Goal: Task Accomplishment & Management: Complete application form

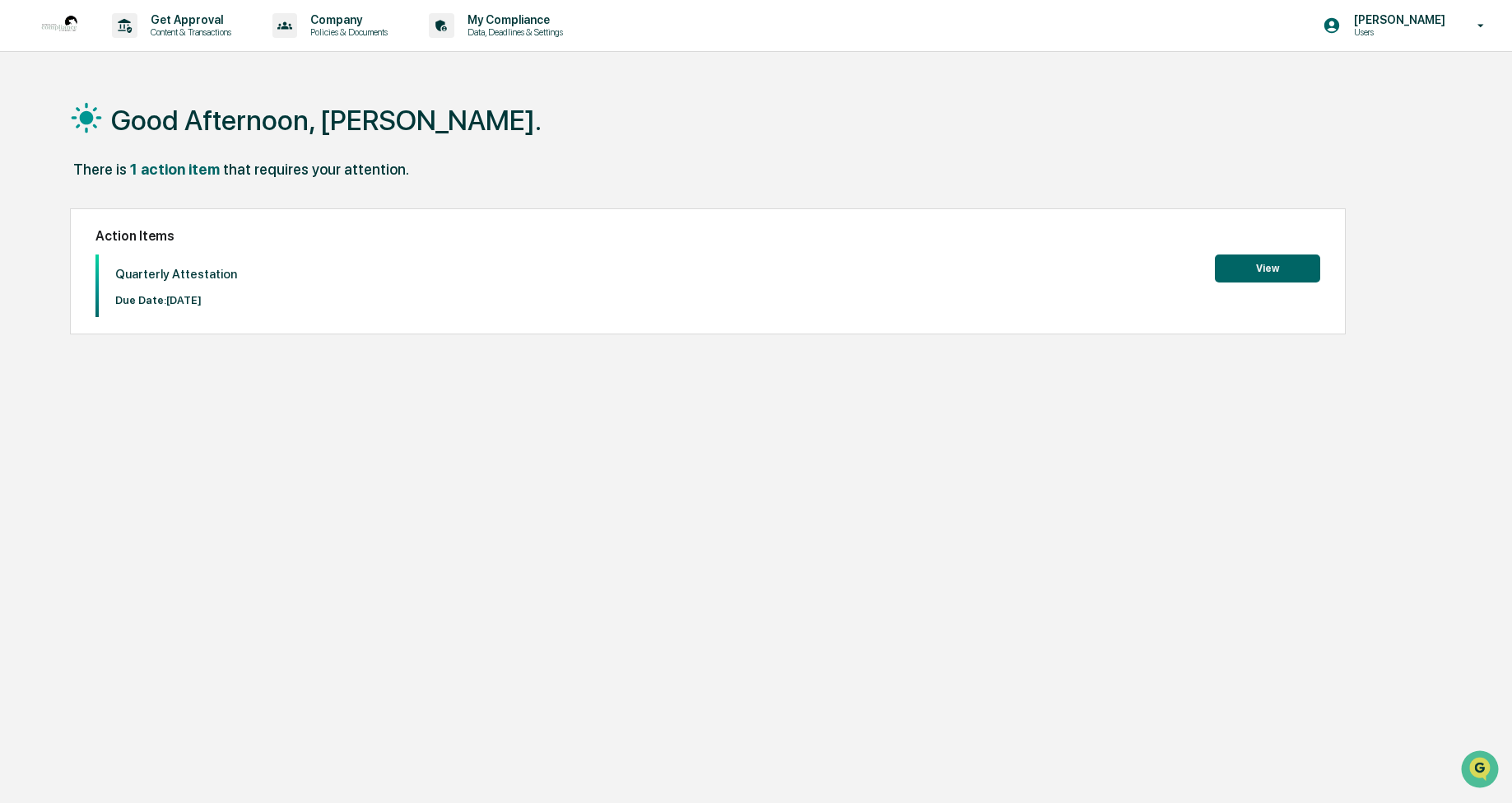
click at [1284, 266] on button "View" at bounding box center [1267, 268] width 105 height 28
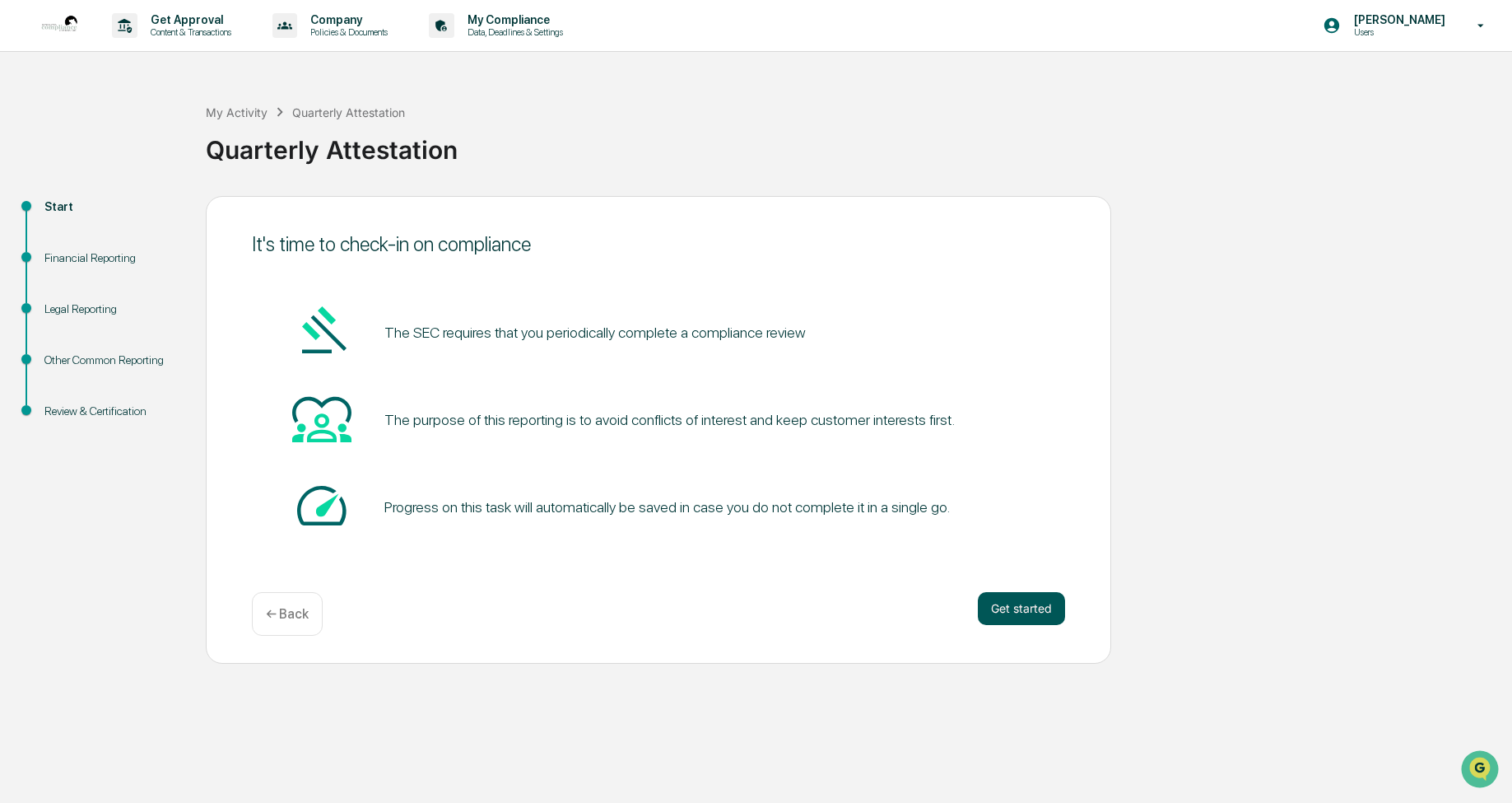
click at [1016, 612] on button "Get started" at bounding box center [1021, 609] width 87 height 33
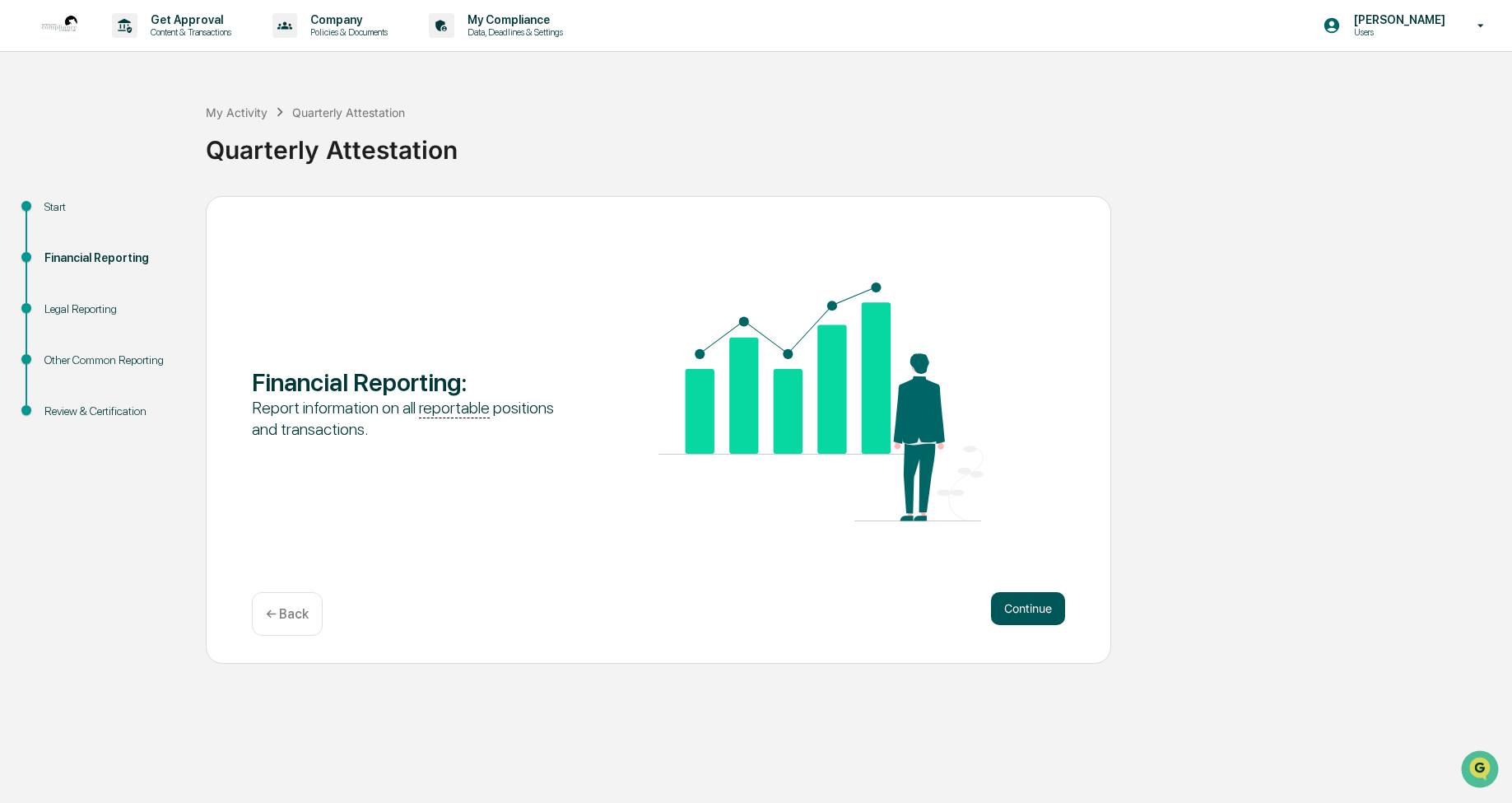
click at [1021, 612] on button "Continue" at bounding box center [1027, 609] width 74 height 33
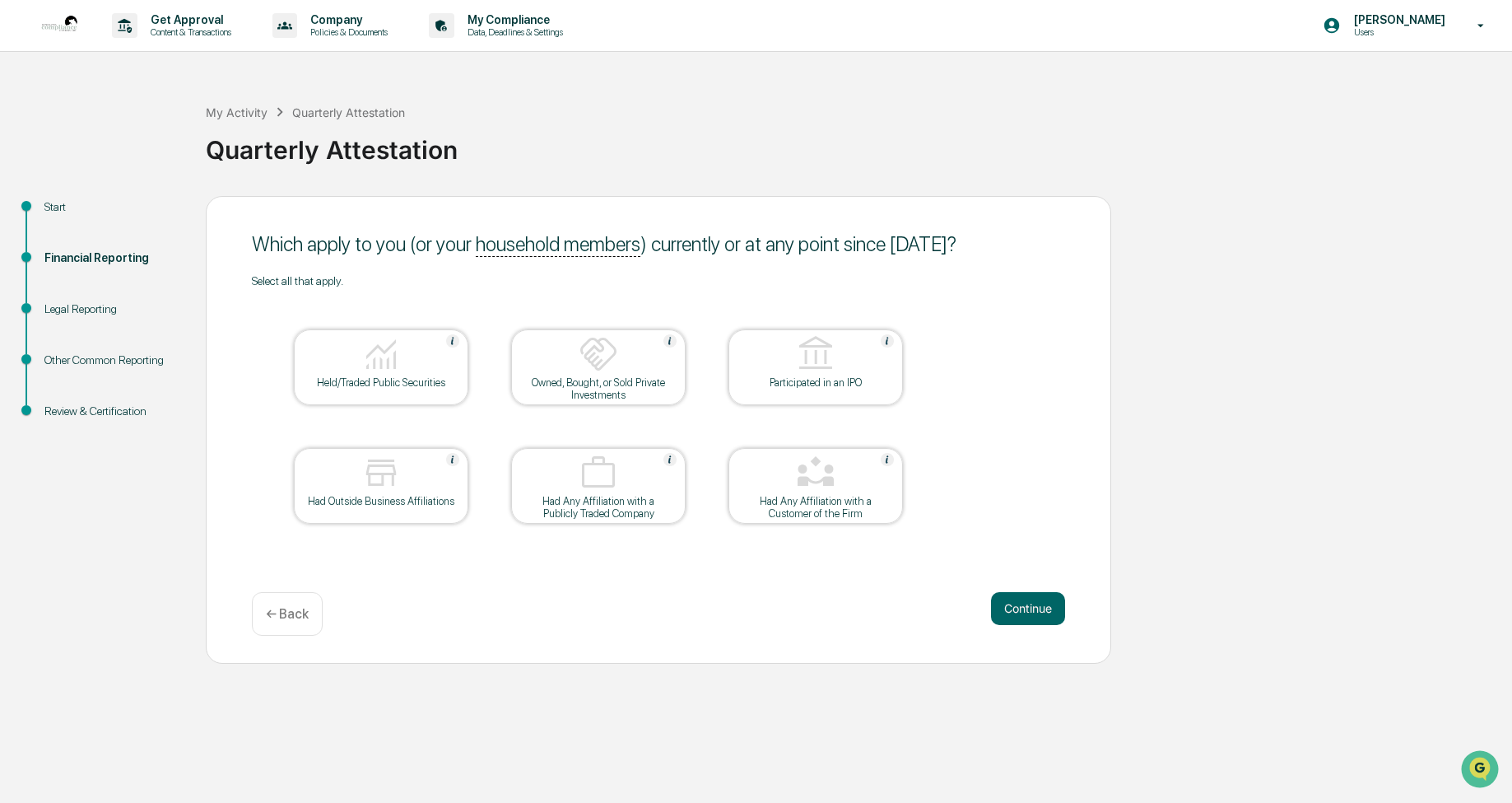
click at [1021, 612] on button "Continue" at bounding box center [1027, 609] width 74 height 33
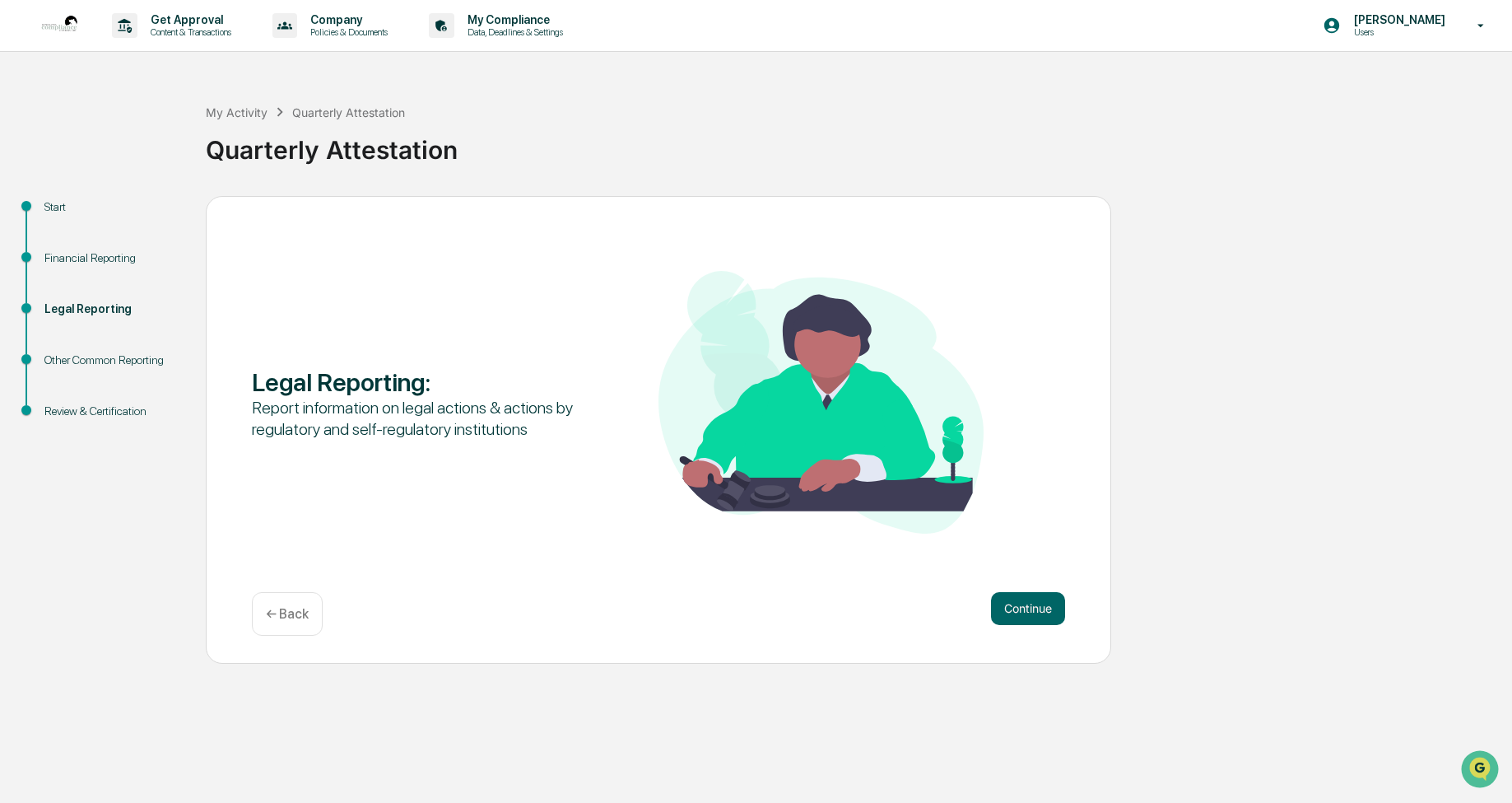
click at [280, 608] on p "← Back" at bounding box center [287, 613] width 43 height 16
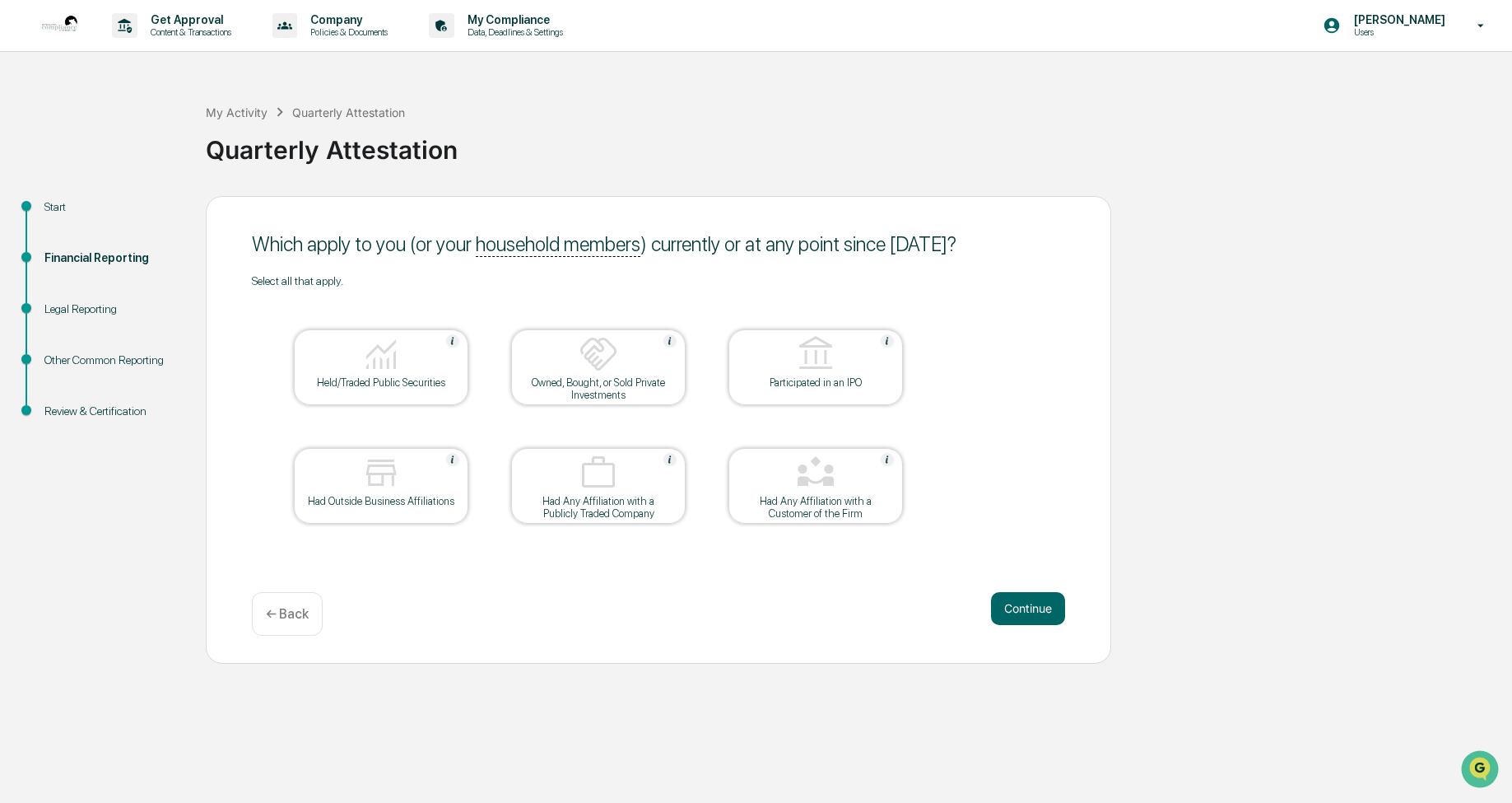
click at [363, 363] on img at bounding box center [381, 353] width 40 height 40
click at [401, 491] on div at bounding box center [381, 473] width 165 height 42
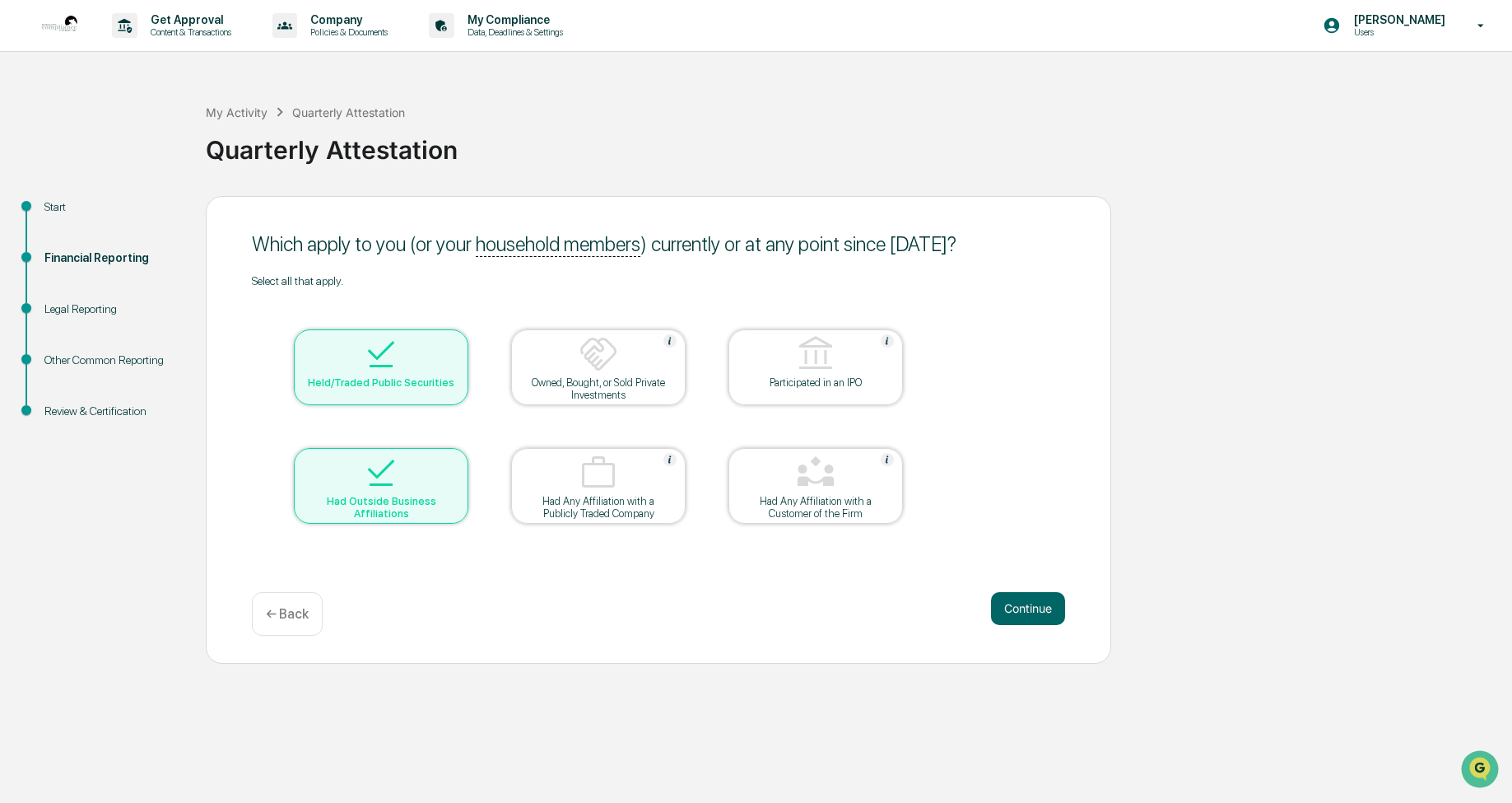
click at [832, 515] on div "Had Any Affiliation with a Customer of the Firm" at bounding box center [816, 507] width 148 height 25
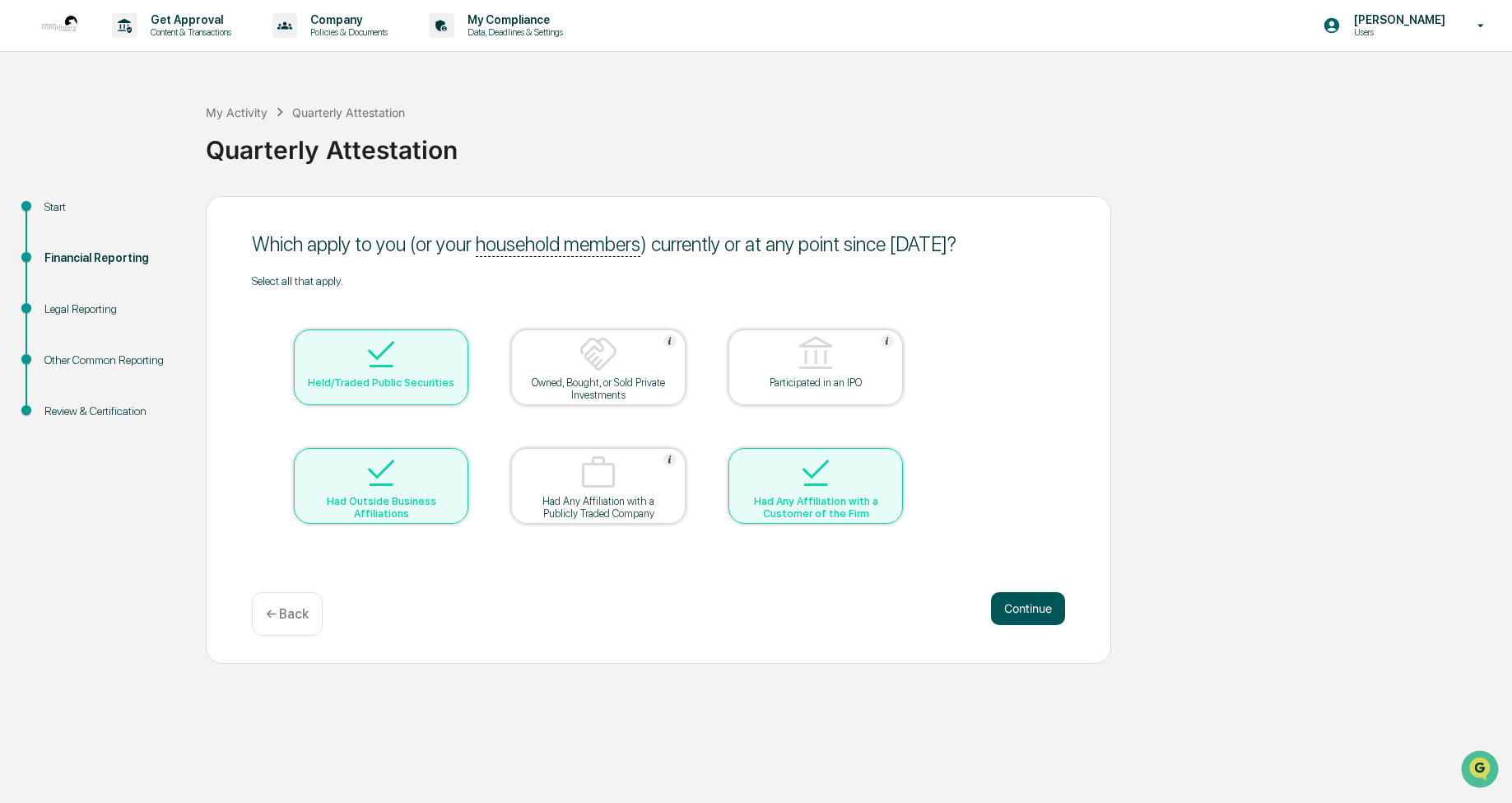
click at [1024, 613] on button "Continue" at bounding box center [1027, 609] width 74 height 33
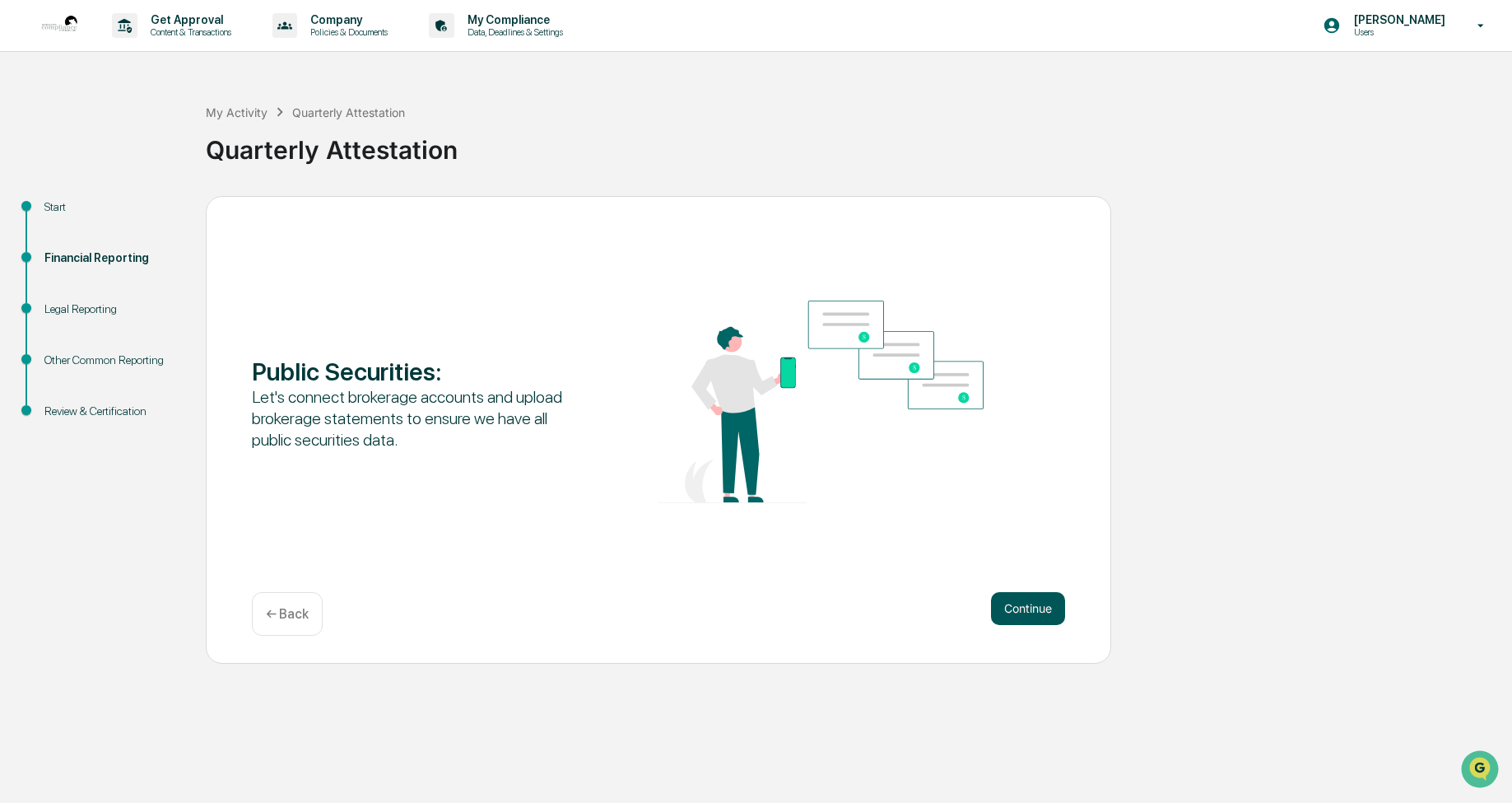
click at [1024, 613] on button "Continue" at bounding box center [1027, 609] width 74 height 33
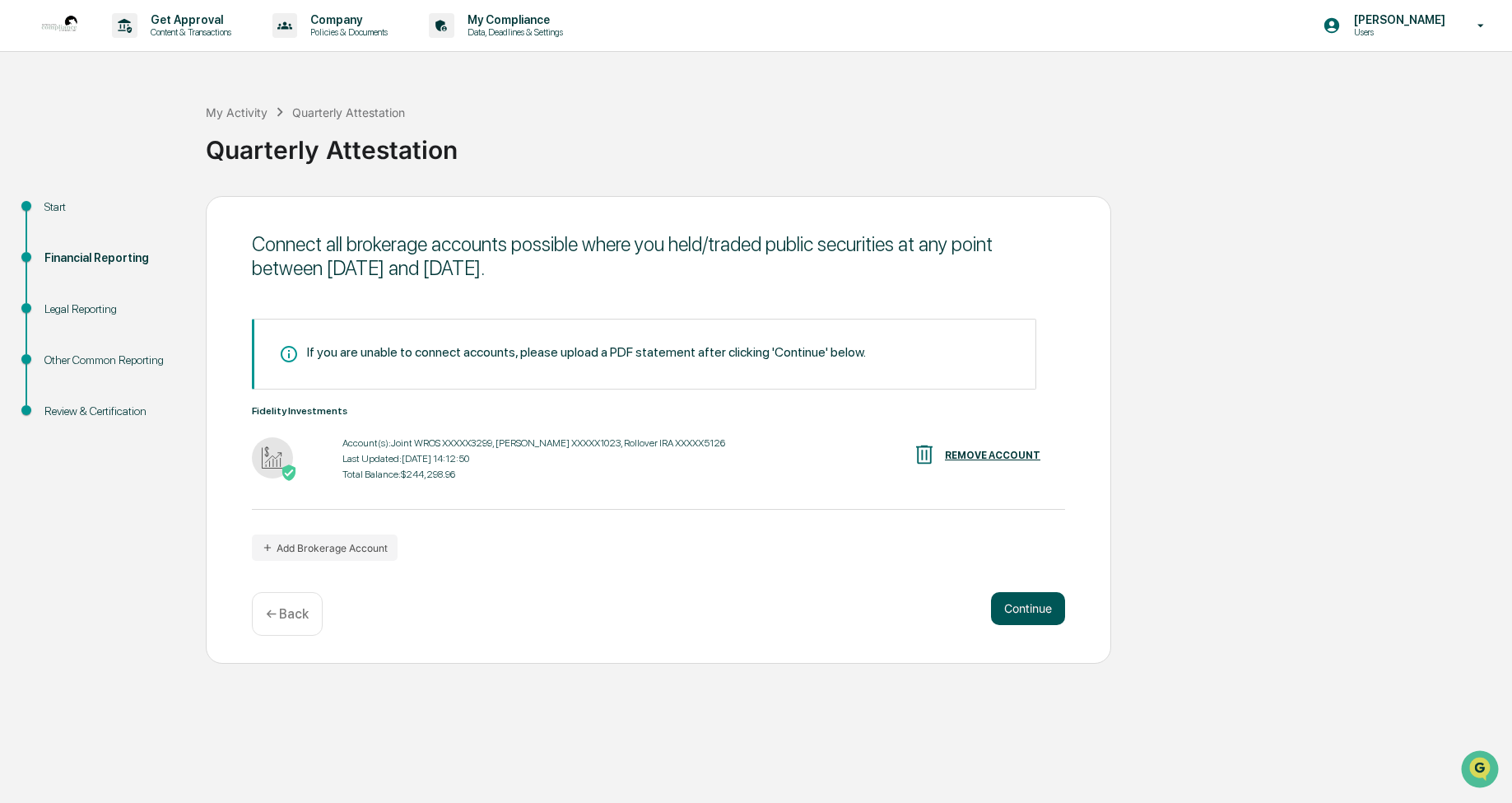
click at [1024, 613] on button "Continue" at bounding box center [1027, 609] width 74 height 33
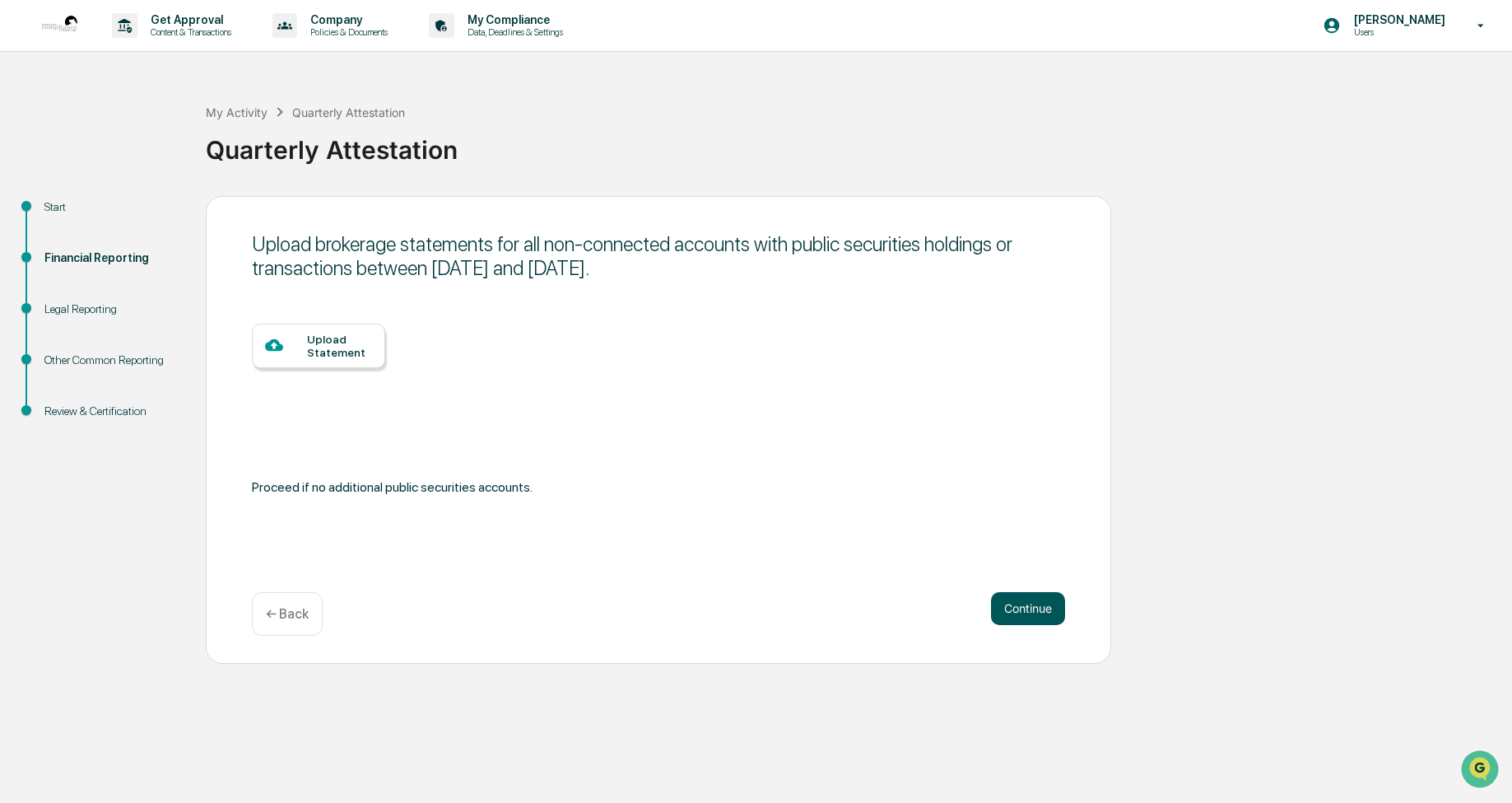
click at [1024, 614] on button "Continue" at bounding box center [1027, 609] width 74 height 33
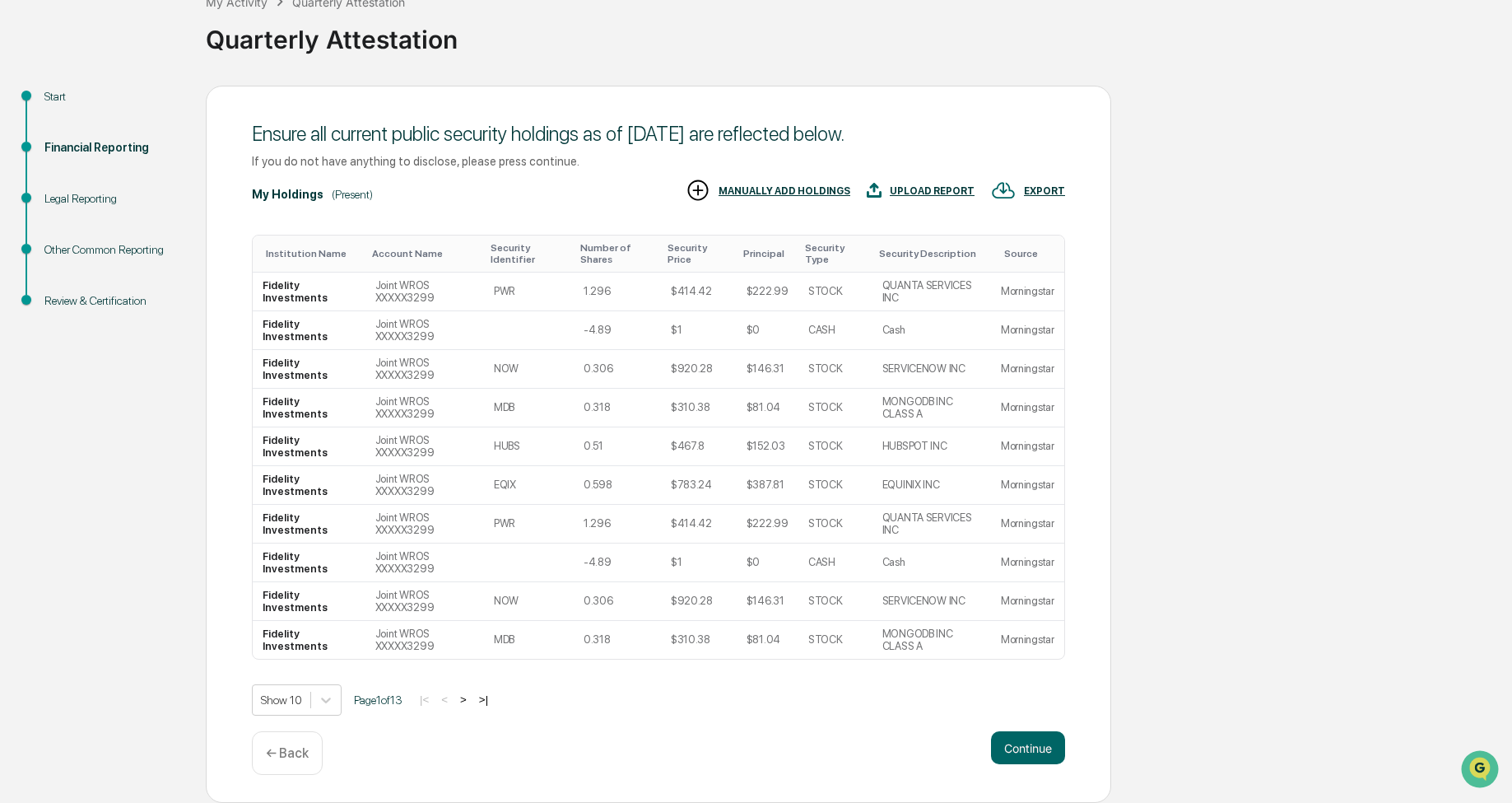
scroll to position [111, 0]
click at [1036, 753] on button "Continue" at bounding box center [1027, 747] width 74 height 33
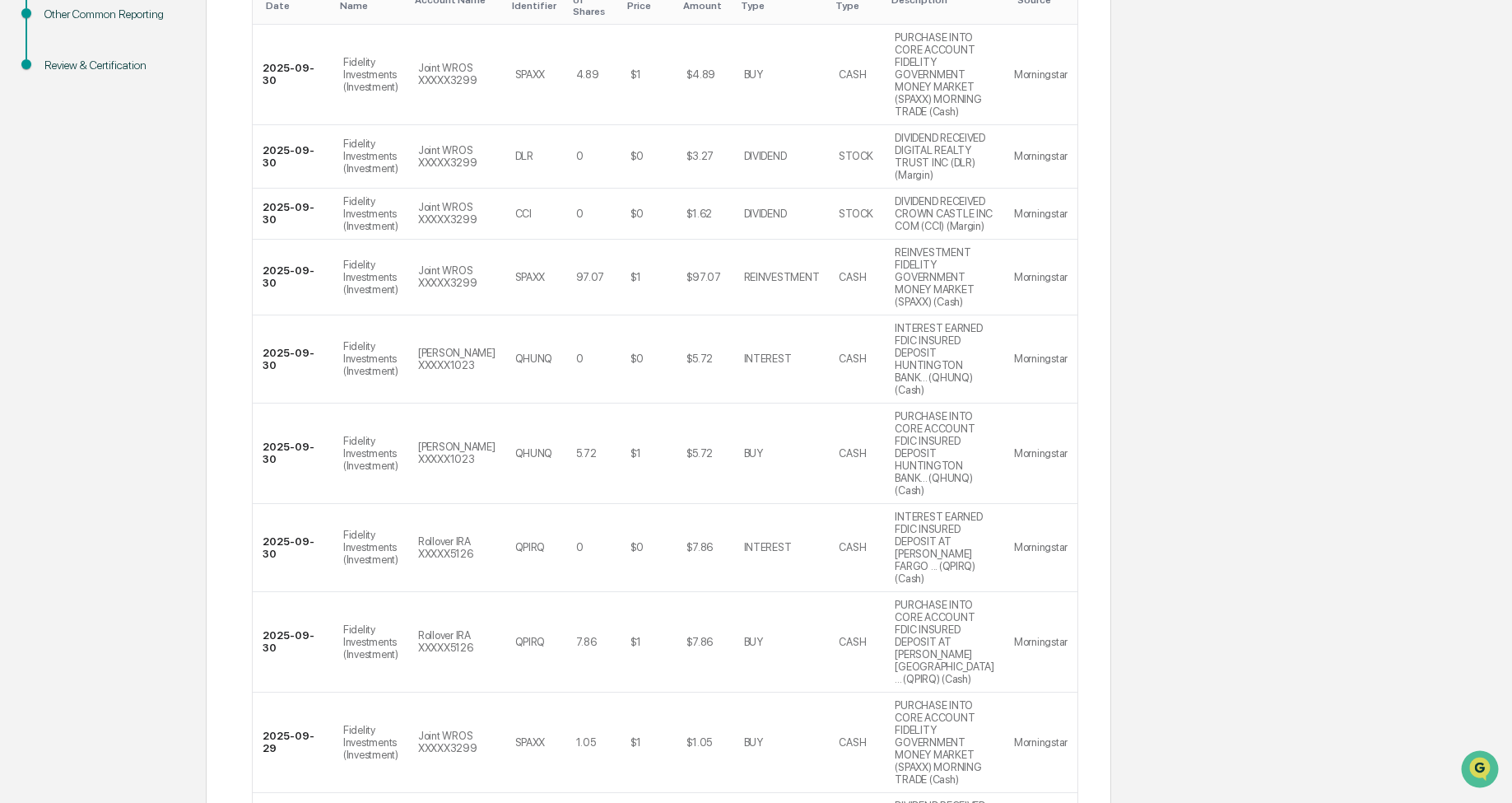
scroll to position [345, 0]
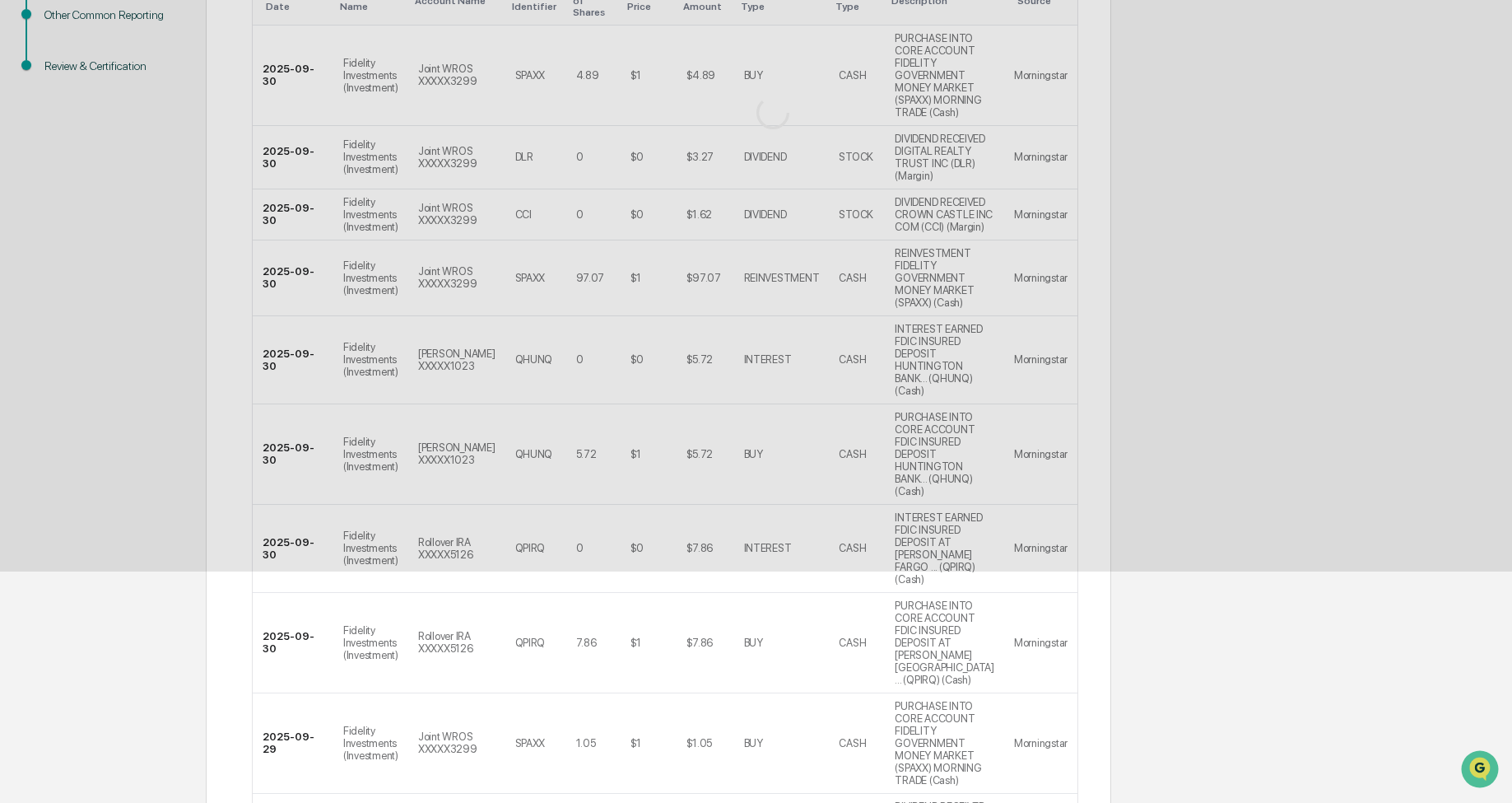
scroll to position [0, 0]
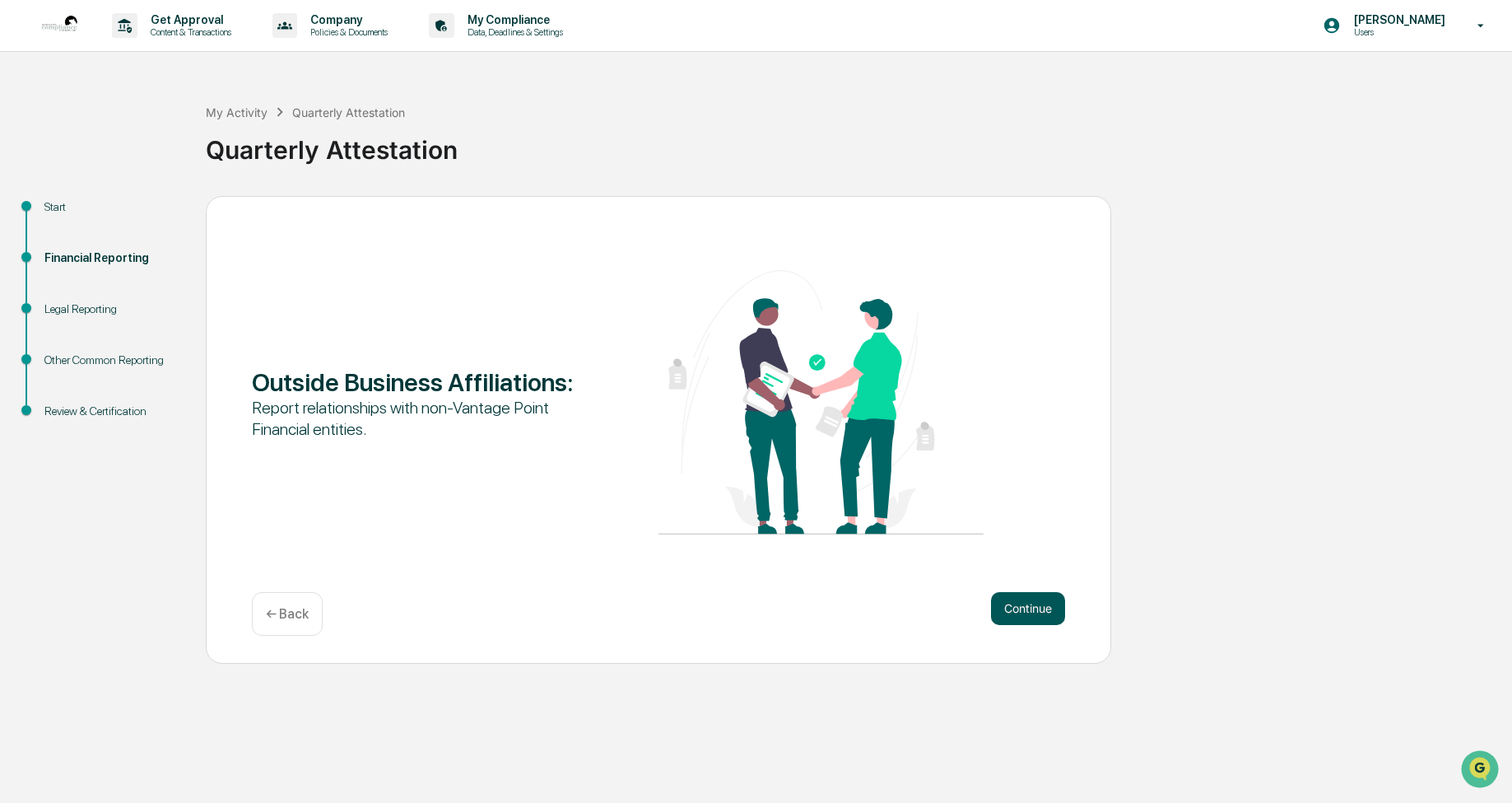
click at [1013, 611] on button "Continue" at bounding box center [1027, 609] width 74 height 33
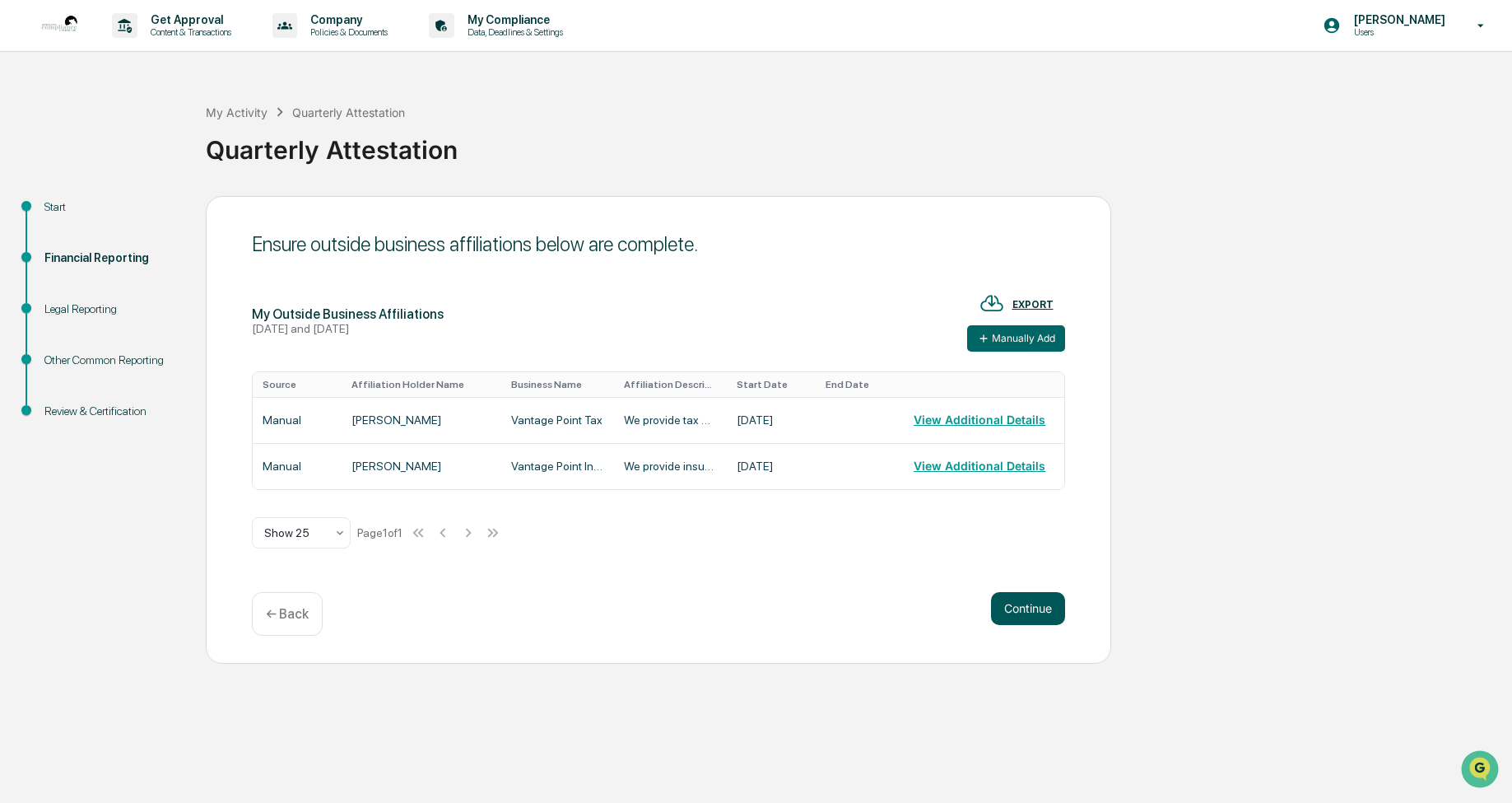
click at [1027, 609] on button "Continue" at bounding box center [1027, 609] width 74 height 33
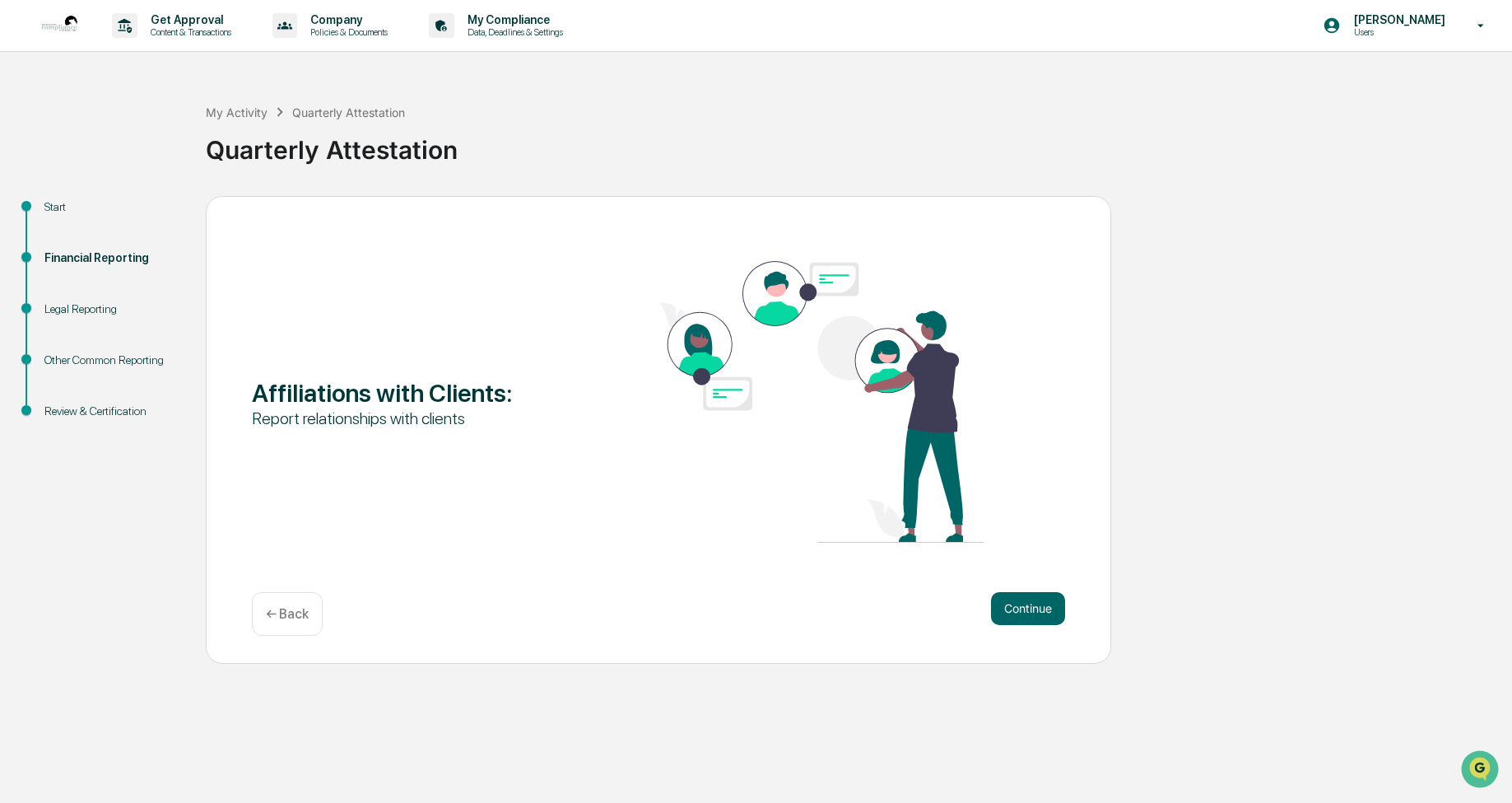
click at [1027, 609] on button "Continue" at bounding box center [1027, 609] width 74 height 33
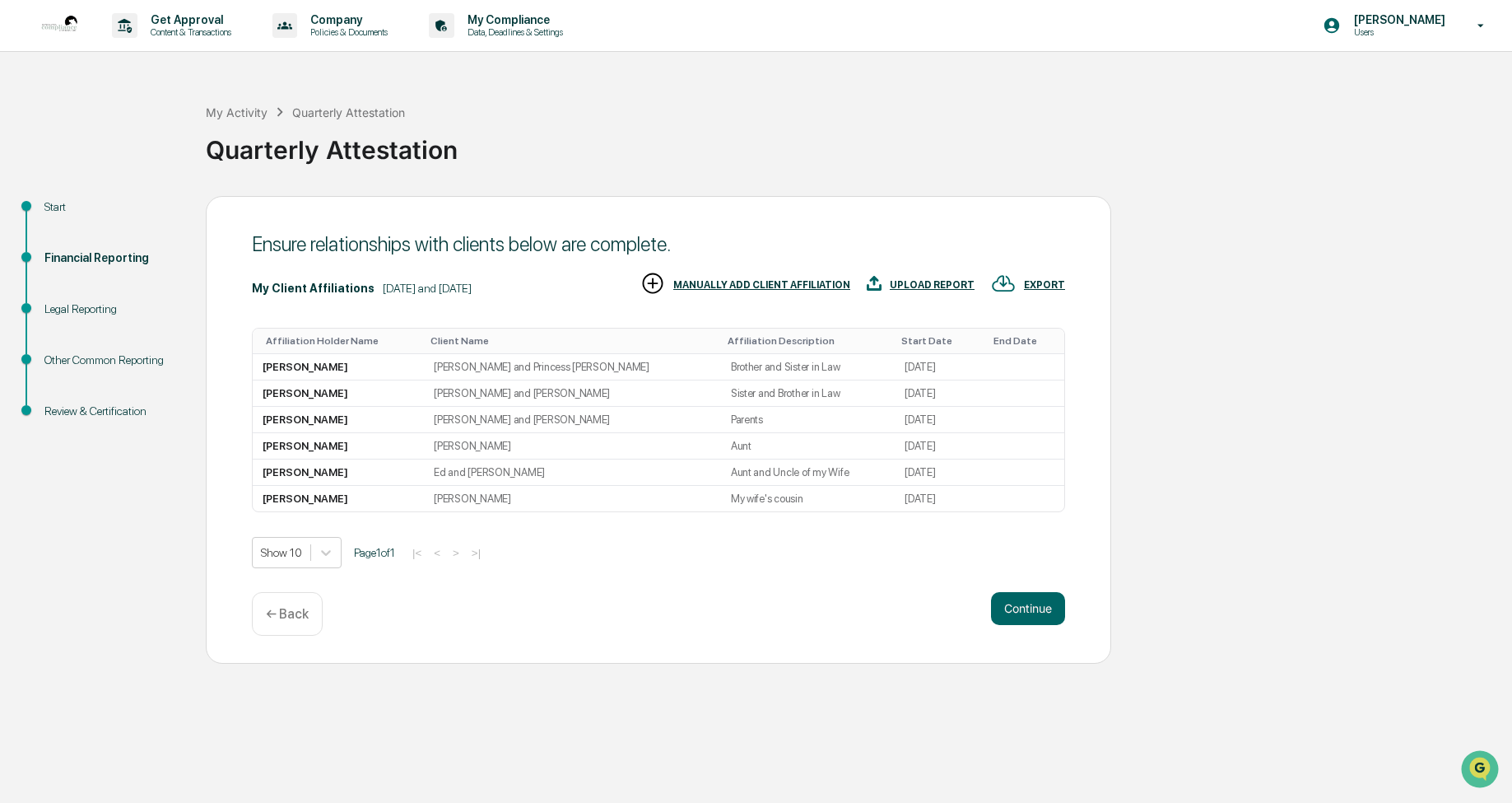
click at [1027, 609] on button "Continue" at bounding box center [1027, 609] width 74 height 33
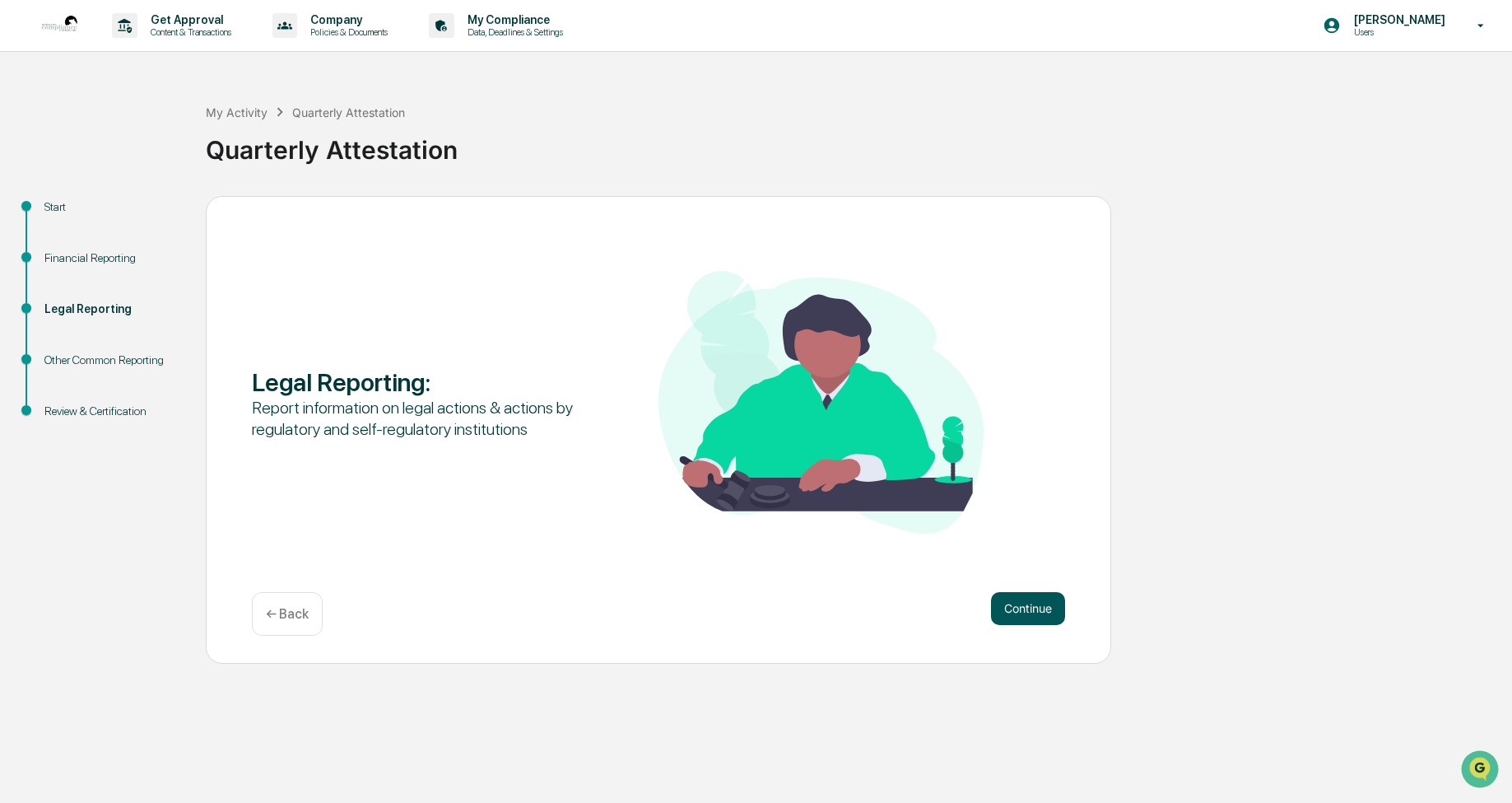
click at [1021, 604] on button "Continue" at bounding box center [1027, 609] width 74 height 33
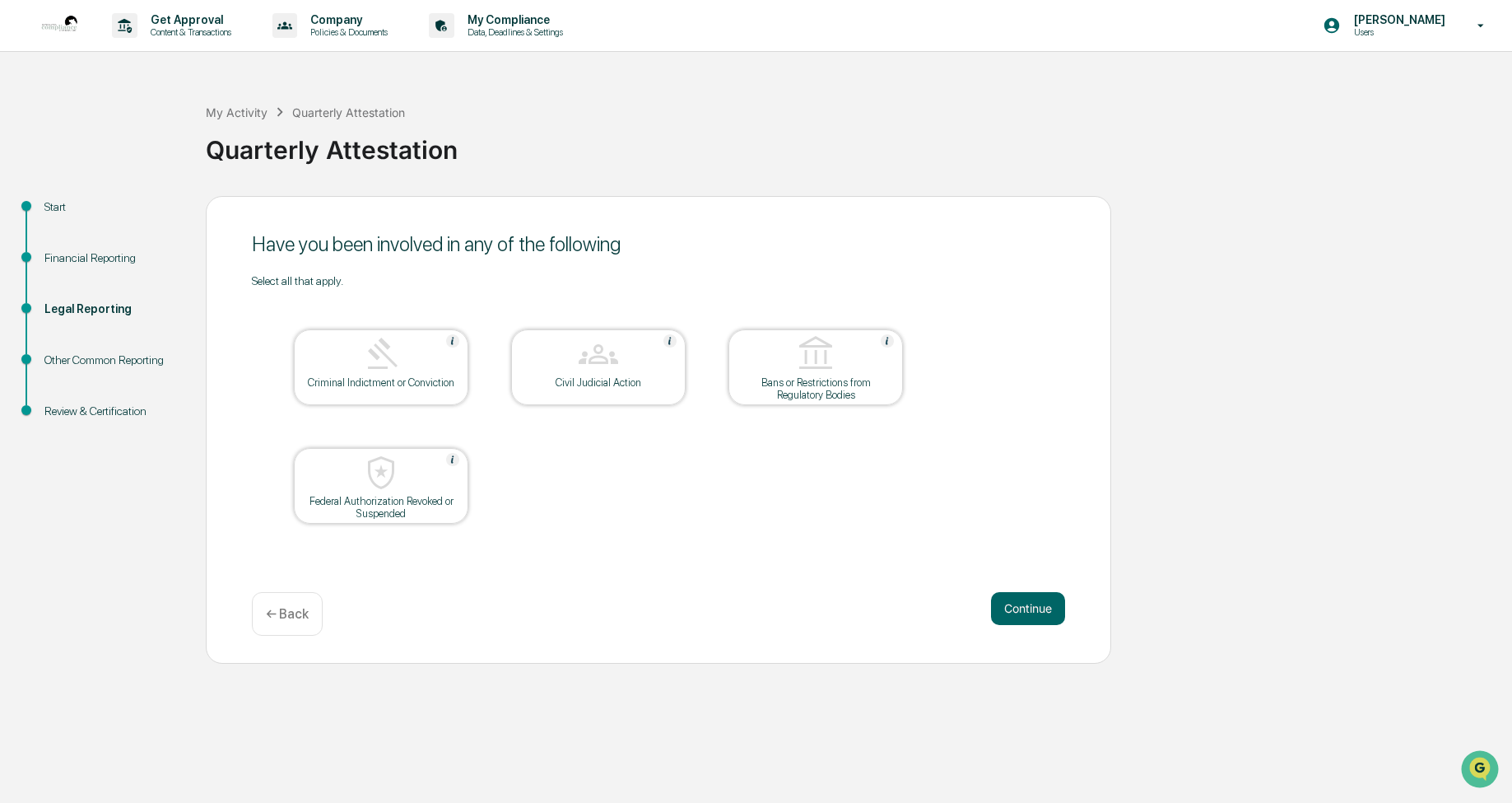
click at [1021, 604] on button "Continue" at bounding box center [1027, 609] width 74 height 33
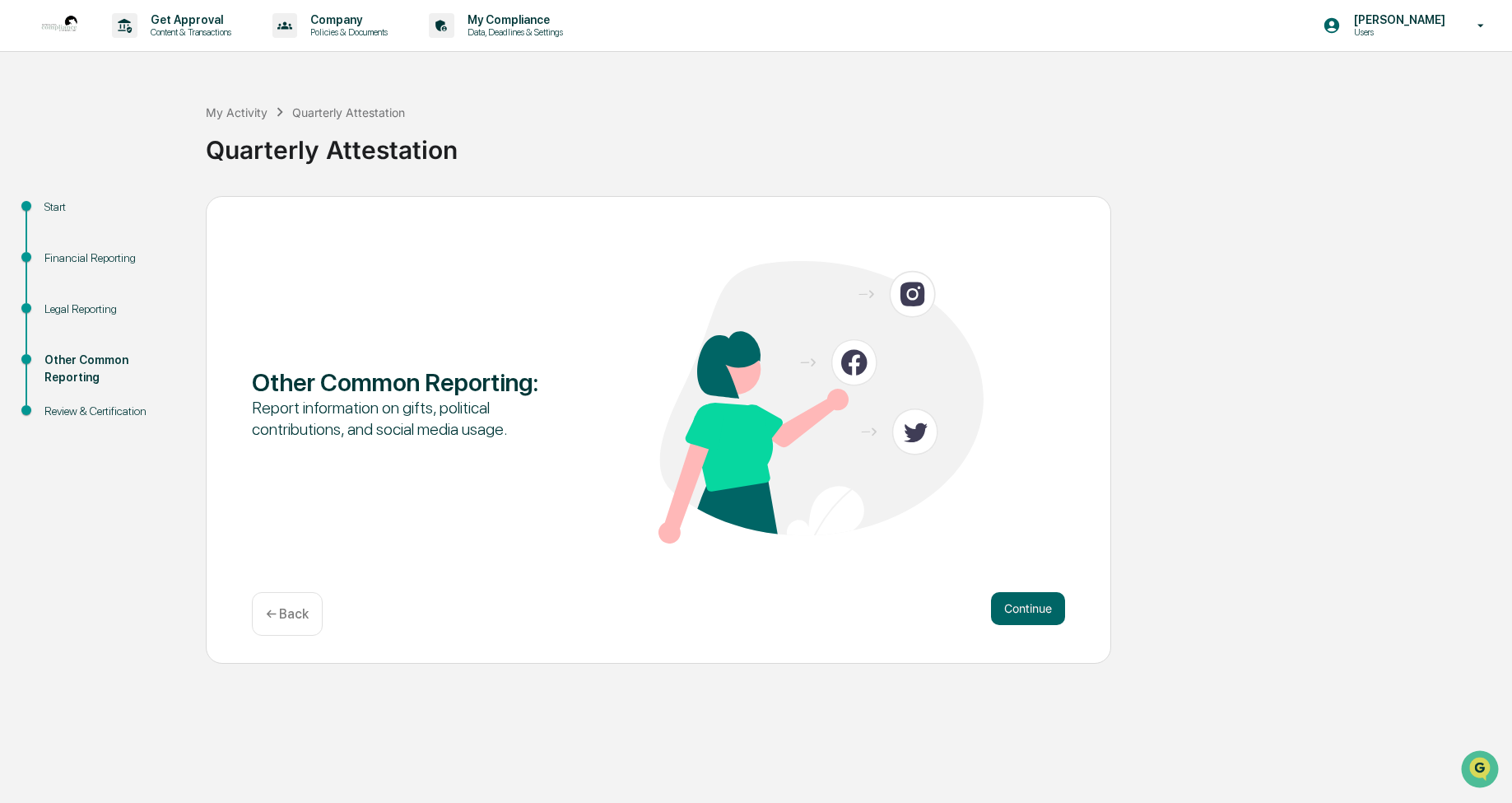
click at [1021, 604] on button "Continue" at bounding box center [1027, 609] width 74 height 33
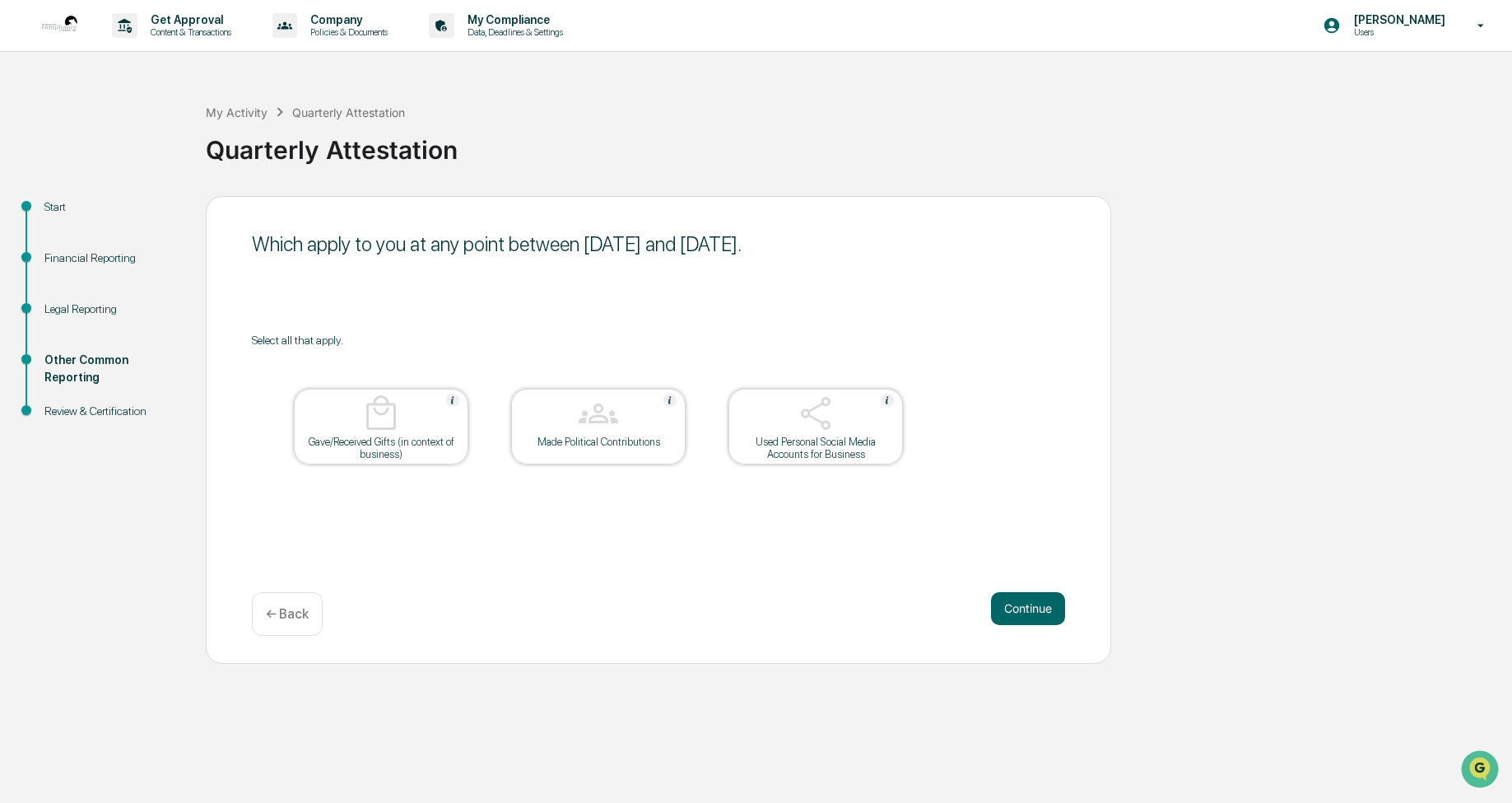
click at [1021, 604] on button "Continue" at bounding box center [1027, 609] width 74 height 33
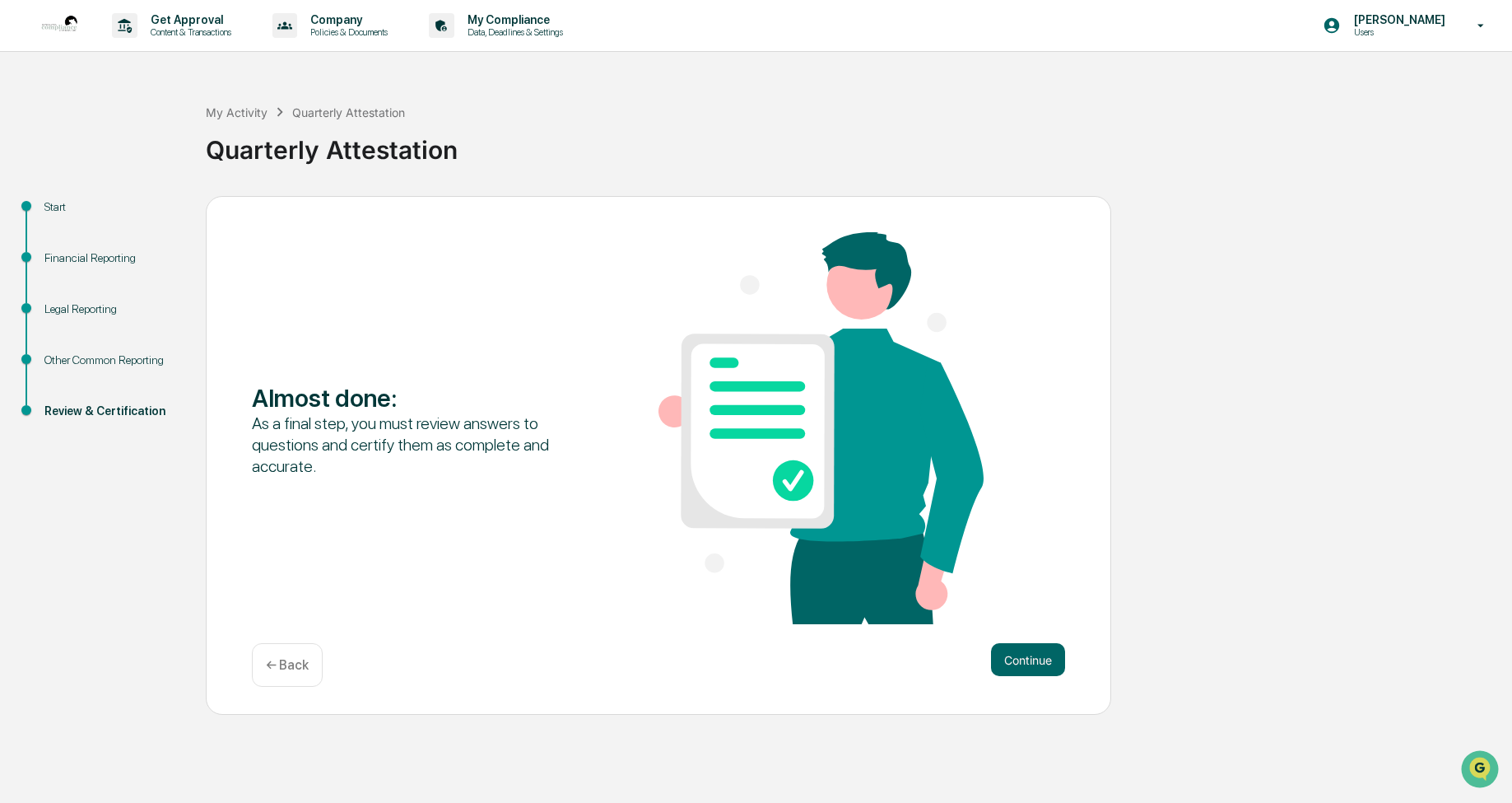
click at [1021, 604] on div "Almost done : As a final step, you must review answers to questions and certify…" at bounding box center [658, 429] width 813 height 395
click at [1028, 668] on button "Continue" at bounding box center [1027, 660] width 74 height 33
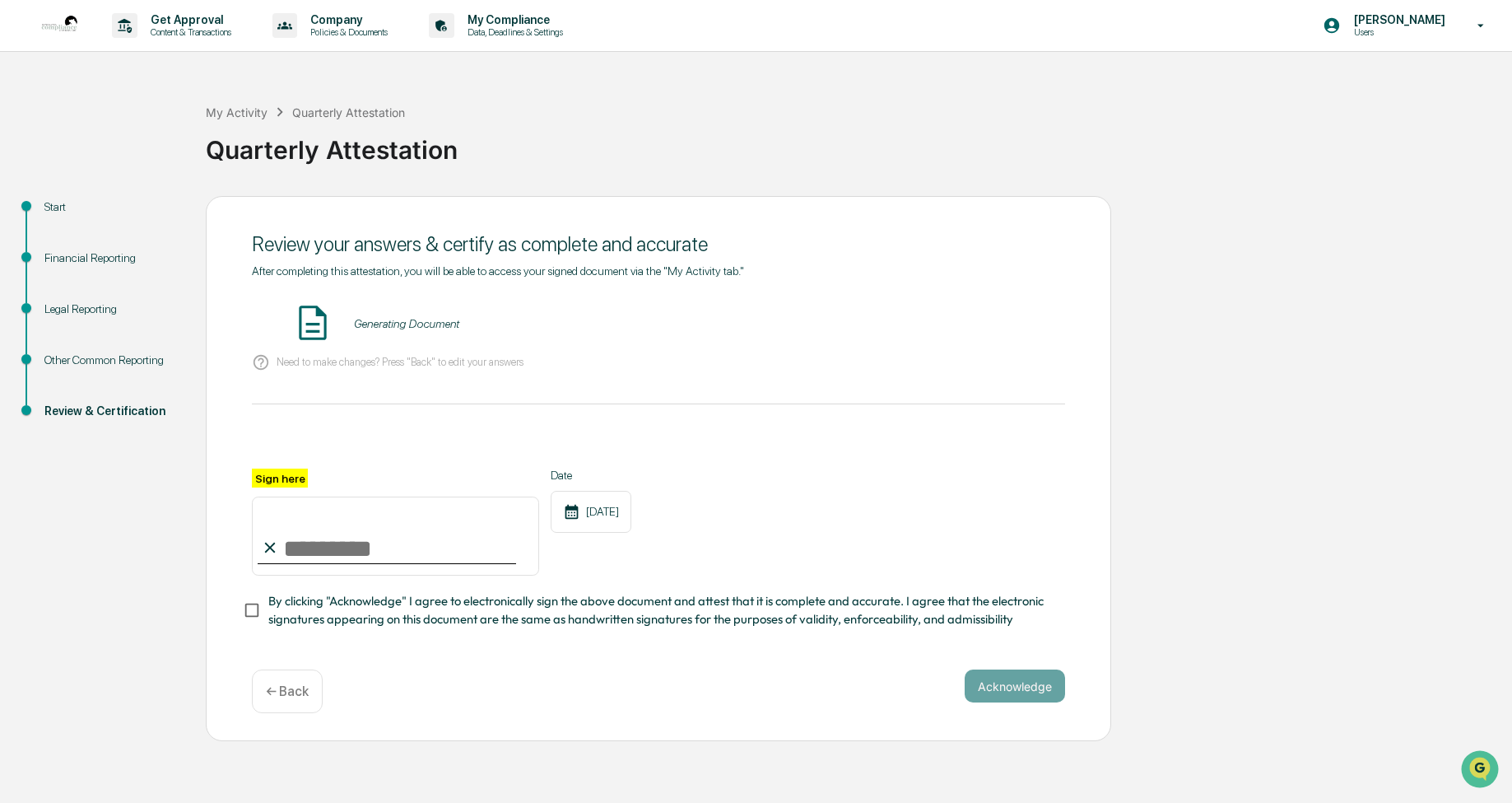
click at [288, 550] on input "Sign here" at bounding box center [395, 536] width 288 height 79
type input "**********"
click at [1013, 685] on button "Acknowledge" at bounding box center [1014, 686] width 101 height 33
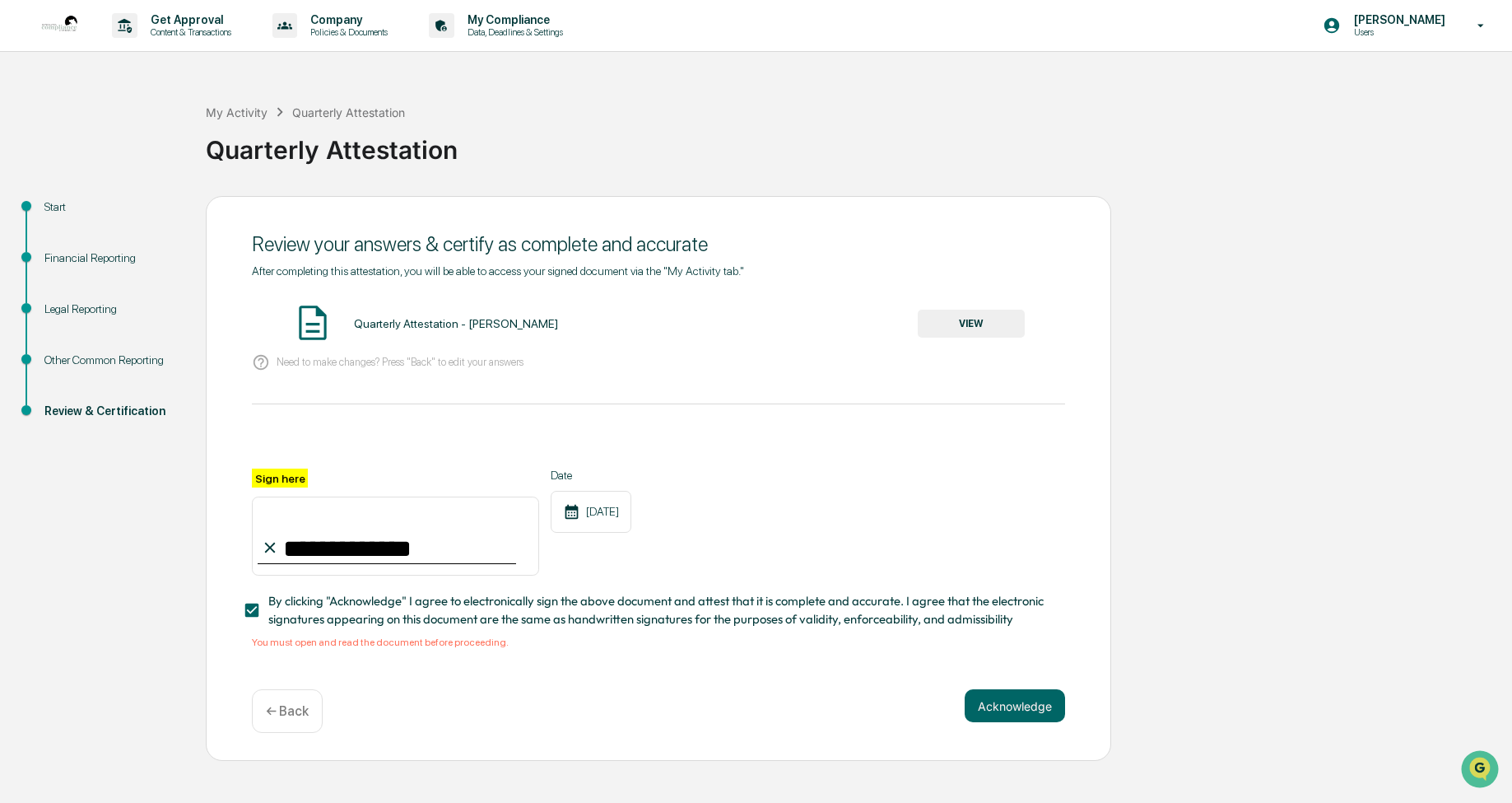
click at [983, 326] on button "VIEW" at bounding box center [971, 324] width 107 height 28
